Goal: Find specific page/section: Find specific page/section

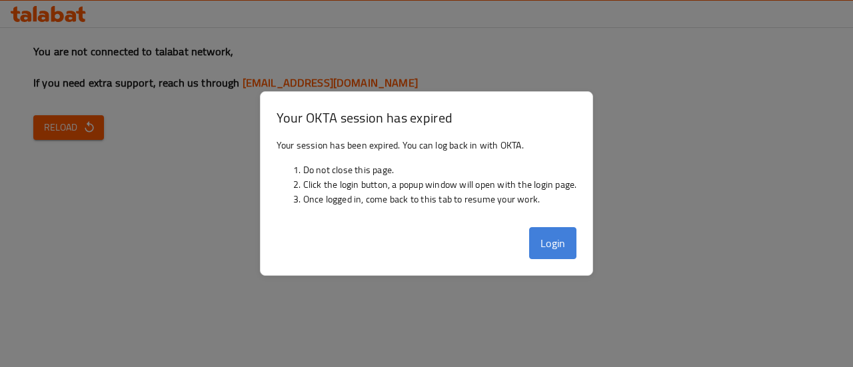
click at [541, 242] on button "Login" at bounding box center [553, 243] width 48 height 32
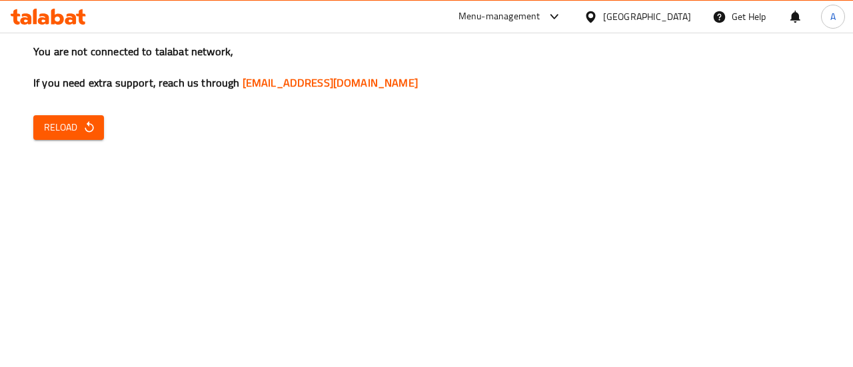
drag, startPoint x: 829, startPoint y: 113, endPoint x: 829, endPoint y: 129, distance: 16.0
click at [829, 120] on div "You are not connected to talabat network, If you need extra support, reach us t…" at bounding box center [426, 183] width 853 height 367
click at [74, 127] on span "Reload" at bounding box center [68, 127] width 49 height 17
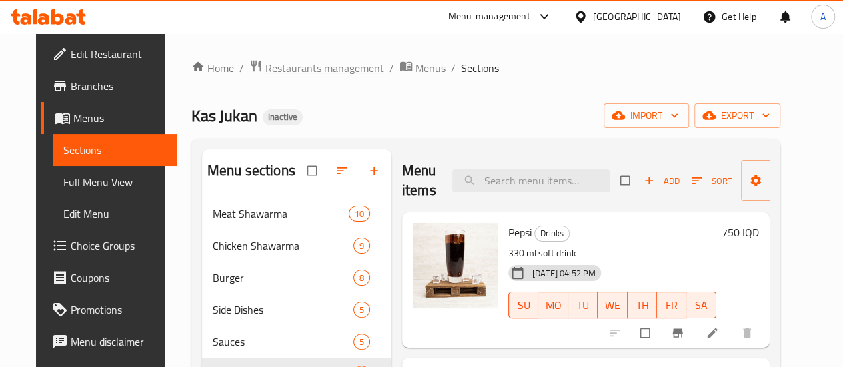
click at [281, 73] on span "Restaurants management" at bounding box center [324, 68] width 119 height 16
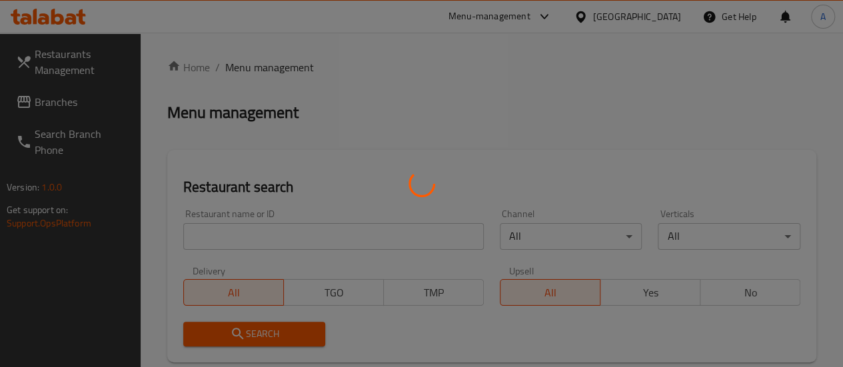
click at [72, 105] on div at bounding box center [421, 183] width 843 height 367
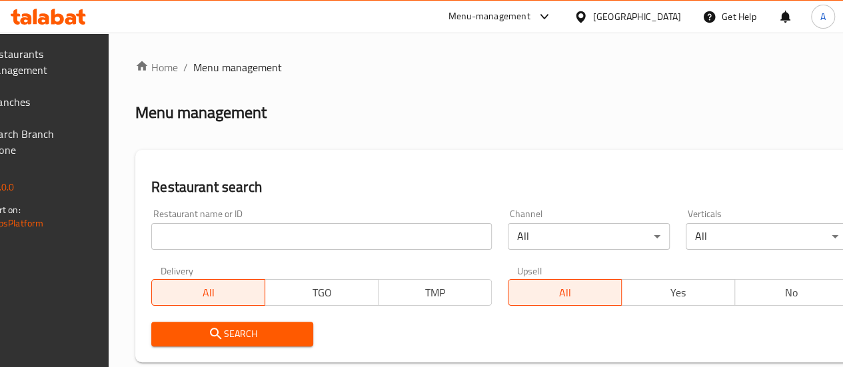
click at [82, 95] on span "Branches" at bounding box center [34, 102] width 95 height 16
